Goal: Find specific page/section: Find specific page/section

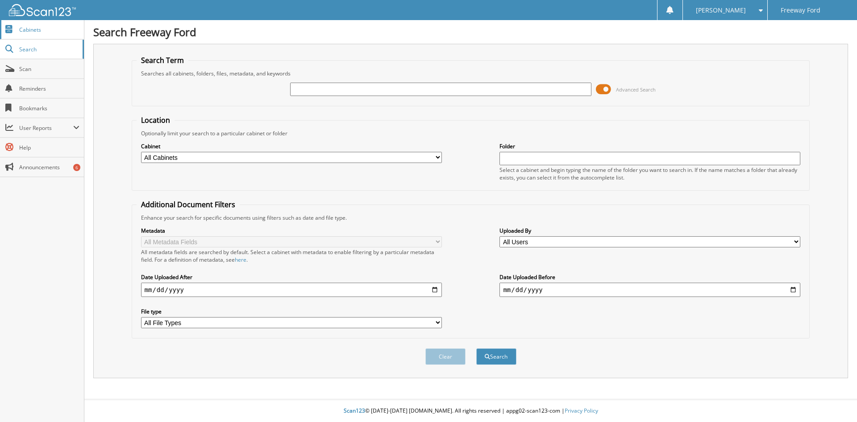
click at [38, 28] on span "Cabinets" at bounding box center [49, 30] width 60 height 8
type input "dl7748d"
click at [476, 348] on button "Search" at bounding box center [496, 356] width 40 height 17
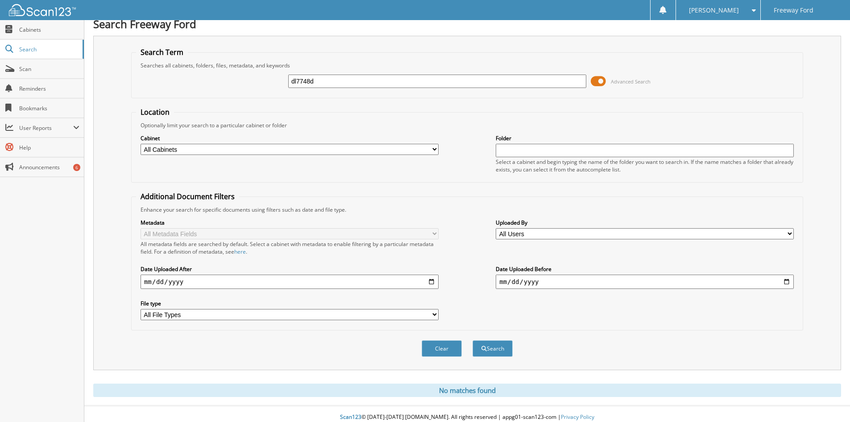
scroll to position [15, 0]
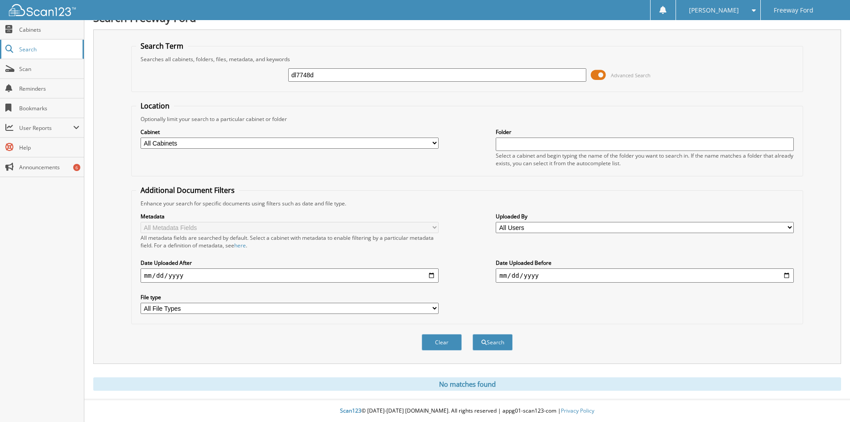
click at [23, 50] on span "Search" at bounding box center [48, 50] width 59 height 8
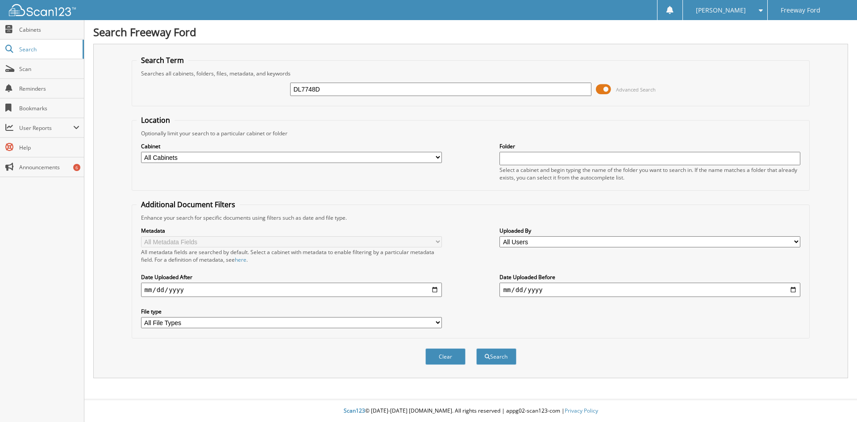
type input "DL7748D"
click at [476, 348] on button "Search" at bounding box center [496, 356] width 40 height 17
